Goal: Use online tool/utility: Use online tool/utility

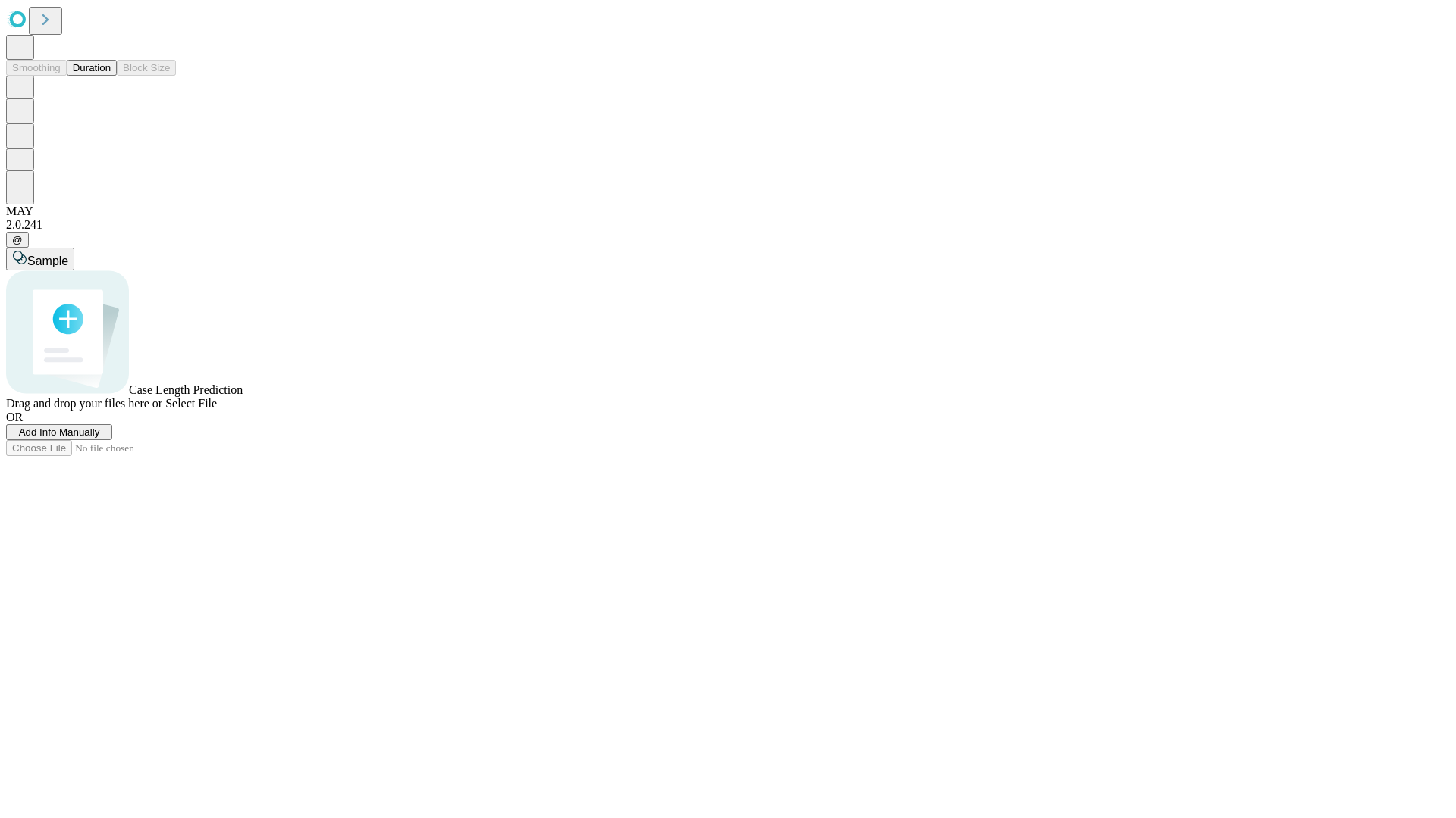
click at [216, 410] on span "Select File" at bounding box center [190, 403] width 52 height 13
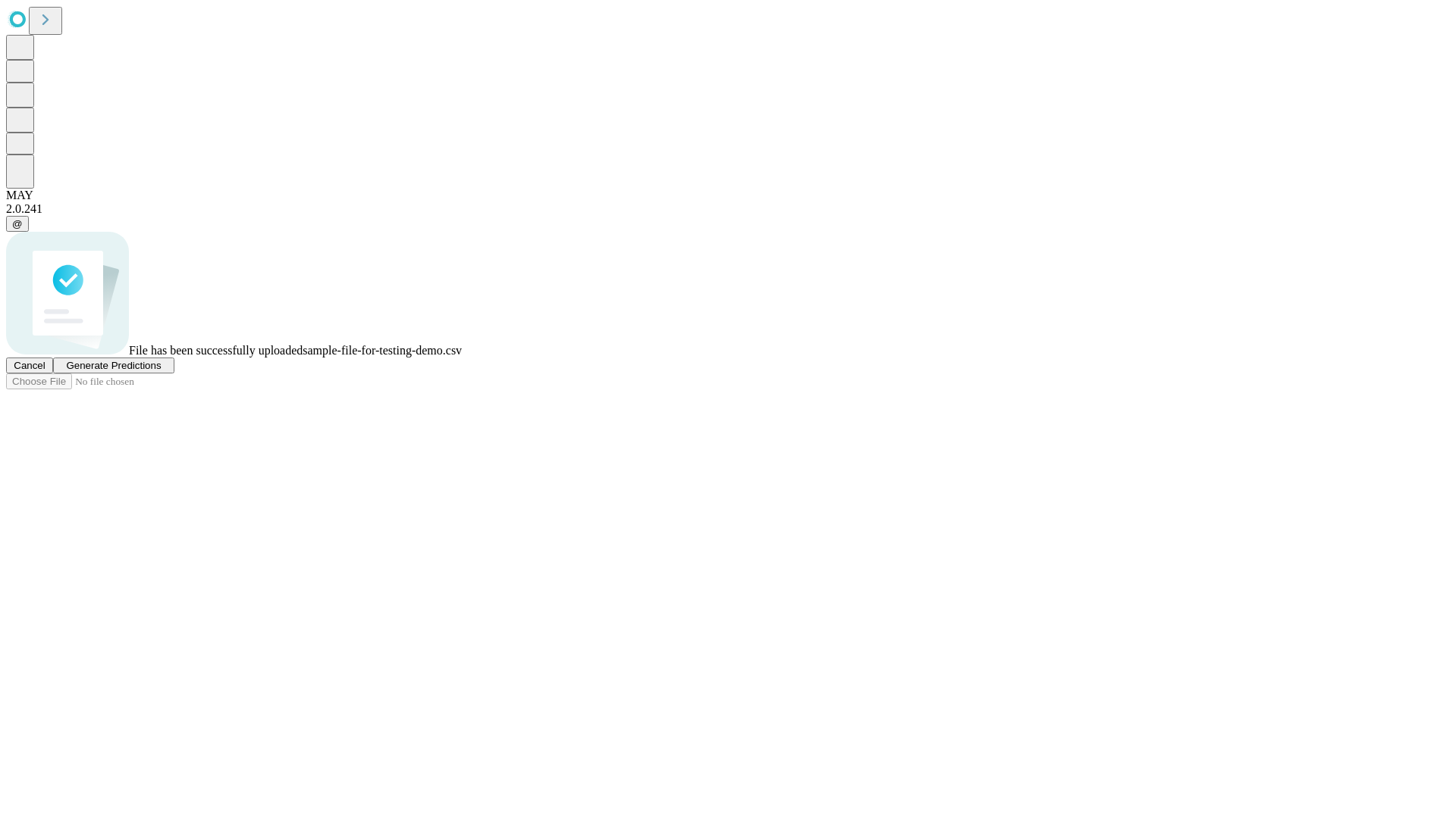
click at [161, 371] on span "Generate Predictions" at bounding box center [113, 365] width 95 height 11
